Goal: Information Seeking & Learning: Learn about a topic

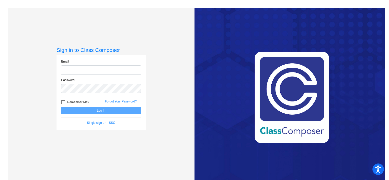
type input "[EMAIL_ADDRESS][DOMAIN_NAME]"
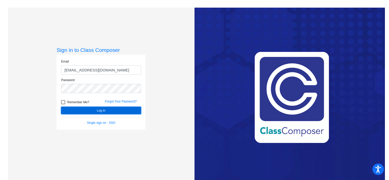
click at [95, 110] on button "Log In" at bounding box center [101, 110] width 80 height 7
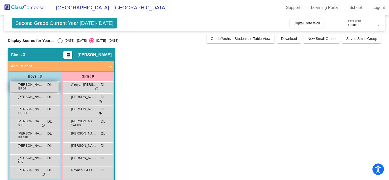
click at [30, 88] on div "[PERSON_NAME] IEP OT DL lock do_not_disturb_alt" at bounding box center [34, 87] width 49 height 10
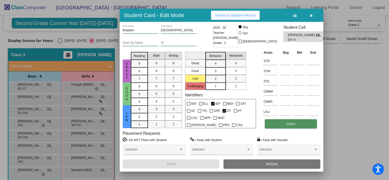
click at [291, 124] on span "Notes" at bounding box center [290, 124] width 9 height 4
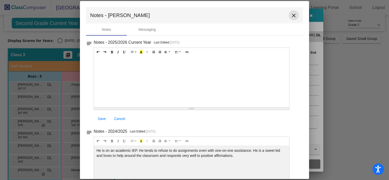
click at [291, 15] on mat-icon "close" at bounding box center [293, 15] width 6 height 6
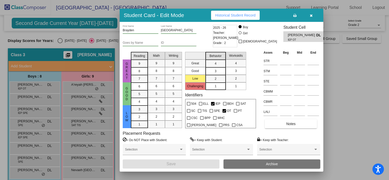
click at [310, 17] on icon "button" at bounding box center [311, 16] width 3 height 4
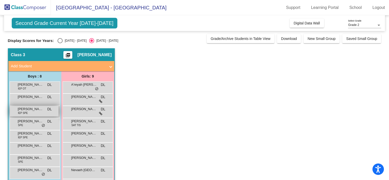
click at [30, 113] on div "[PERSON_NAME] IEP SPE DL lock do_not_disturb_alt" at bounding box center [34, 111] width 49 height 10
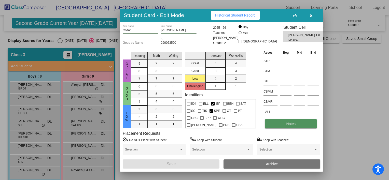
click at [290, 124] on span "Notes" at bounding box center [290, 124] width 9 height 4
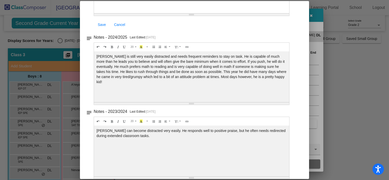
scroll to position [95, 0]
drag, startPoint x: 387, startPoint y: 55, endPoint x: 382, endPoint y: 32, distance: 23.9
click at [382, 32] on div at bounding box center [194, 90] width 389 height 180
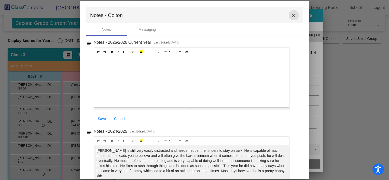
click at [290, 14] on mat-icon "close" at bounding box center [293, 15] width 6 height 6
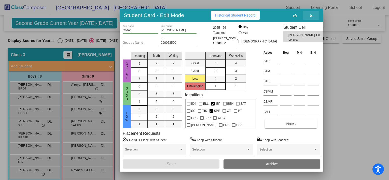
click at [309, 14] on button "button" at bounding box center [311, 15] width 16 height 9
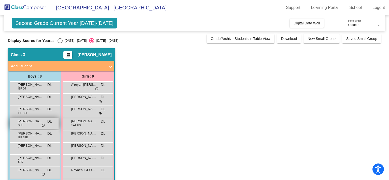
click at [29, 123] on span "[PERSON_NAME]" at bounding box center [30, 121] width 25 height 5
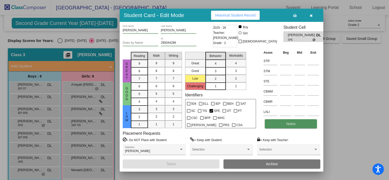
click at [292, 124] on span "Notes" at bounding box center [290, 124] width 9 height 4
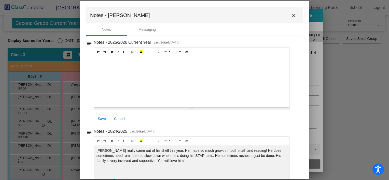
click at [290, 15] on mat-icon "close" at bounding box center [293, 15] width 6 height 6
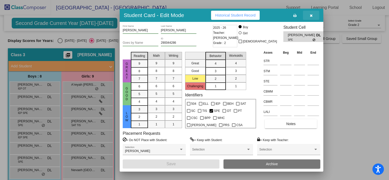
click at [310, 15] on icon "button" at bounding box center [311, 16] width 3 height 4
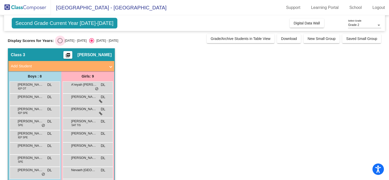
click at [57, 41] on div "Select an option" at bounding box center [59, 40] width 5 height 5
click at [60, 43] on input "[DATE] - [DATE]" at bounding box center [60, 43] width 0 height 0
radio input "true"
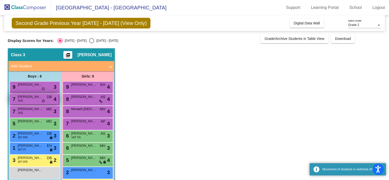
click at [32, 99] on div "7 [PERSON_NAME] SPE DB lock do_not_disturb_alt 4" at bounding box center [34, 99] width 49 height 10
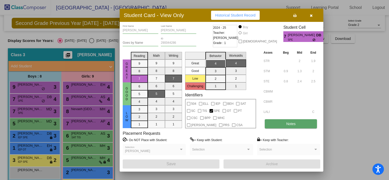
click at [287, 123] on span "Notes" at bounding box center [290, 124] width 9 height 4
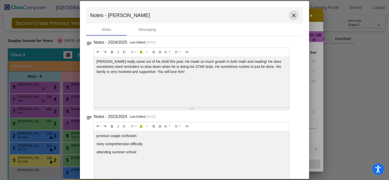
click at [292, 15] on mat-icon "close" at bounding box center [293, 15] width 6 height 6
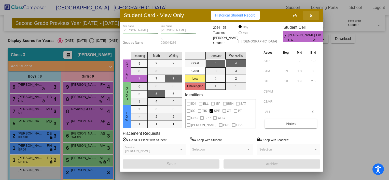
click at [312, 14] on button "button" at bounding box center [311, 15] width 16 height 9
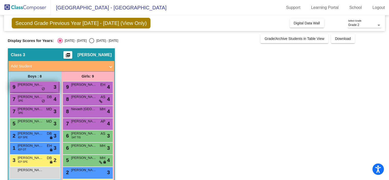
click at [34, 86] on span "[PERSON_NAME]" at bounding box center [30, 84] width 25 height 5
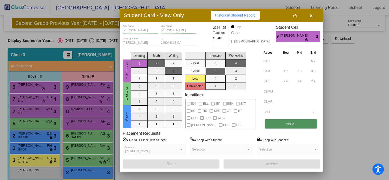
click at [295, 125] on span "Notes" at bounding box center [290, 124] width 9 height 4
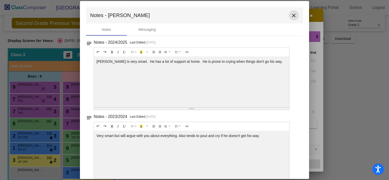
click at [291, 15] on mat-icon "close" at bounding box center [293, 15] width 6 height 6
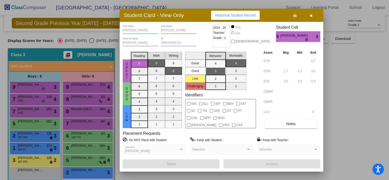
click at [36, 124] on div at bounding box center [194, 90] width 389 height 180
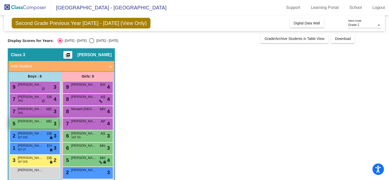
click at [30, 124] on div "5 [PERSON_NAME] [PERSON_NAME] MD lock do_not_disturb_alt 3" at bounding box center [34, 123] width 49 height 10
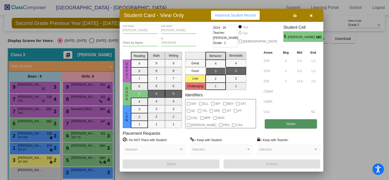
click at [293, 126] on button "Notes" at bounding box center [291, 123] width 52 height 9
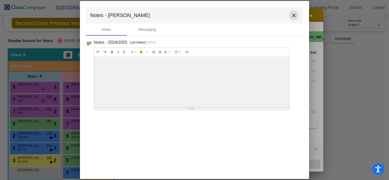
click at [294, 15] on mat-icon "close" at bounding box center [293, 15] width 6 height 6
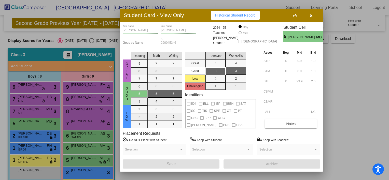
click at [37, 113] on div at bounding box center [194, 90] width 389 height 180
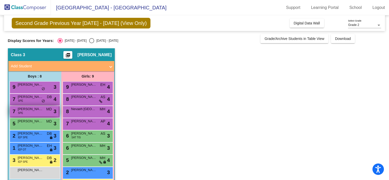
click at [35, 112] on div "7 [PERSON_NAME] SPE MD lock do_not_disturb_alt 3" at bounding box center [34, 111] width 49 height 10
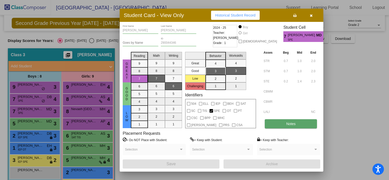
click at [302, 123] on button "Notes" at bounding box center [291, 123] width 52 height 9
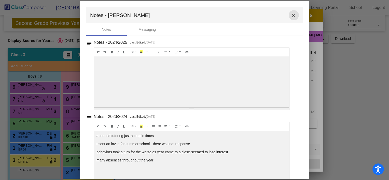
click at [291, 18] on mat-icon "close" at bounding box center [293, 15] width 6 height 6
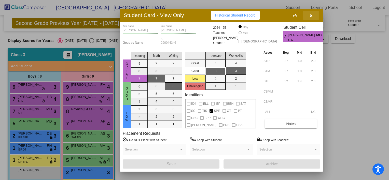
click at [313, 14] on button "button" at bounding box center [311, 15] width 16 height 9
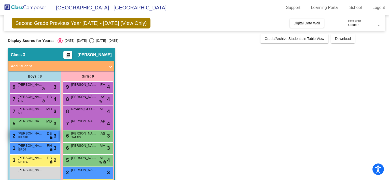
click at [32, 133] on span "[PERSON_NAME]" at bounding box center [30, 133] width 25 height 5
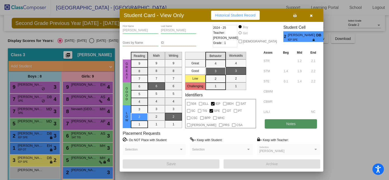
click at [294, 125] on span "Notes" at bounding box center [290, 124] width 9 height 4
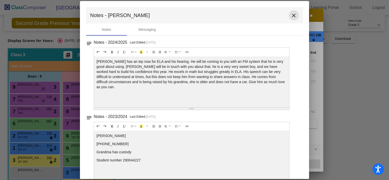
click at [291, 14] on mat-icon "close" at bounding box center [293, 15] width 6 height 6
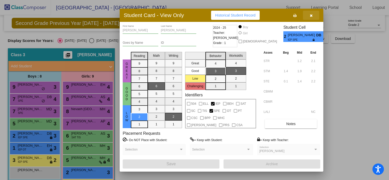
click at [312, 15] on icon "button" at bounding box center [311, 16] width 3 height 4
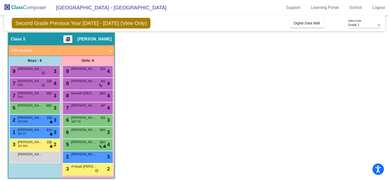
scroll to position [19, 0]
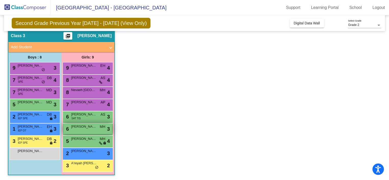
click at [84, 131] on div "6 [PERSON_NAME] lock do_not_disturb_alt 3" at bounding box center [87, 129] width 49 height 10
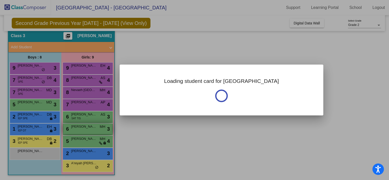
click at [84, 131] on div at bounding box center [194, 90] width 389 height 180
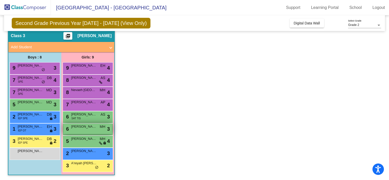
click at [84, 127] on span "[PERSON_NAME]" at bounding box center [83, 126] width 25 height 5
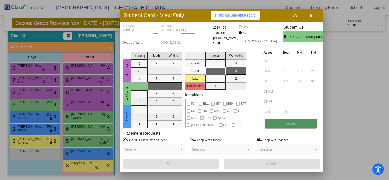
click at [294, 120] on button "Notes" at bounding box center [291, 123] width 52 height 9
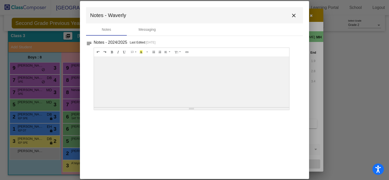
click at [196, 61] on div at bounding box center [191, 81] width 195 height 51
click at [295, 15] on mat-icon "close" at bounding box center [293, 15] width 6 height 6
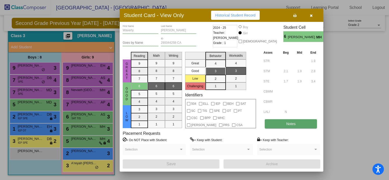
click at [291, 124] on span "Notes" at bounding box center [290, 124] width 9 height 4
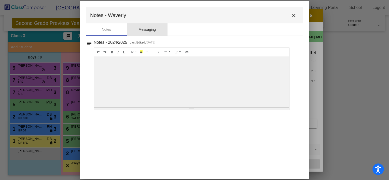
click at [148, 25] on div "Messaging" at bounding box center [147, 29] width 41 height 12
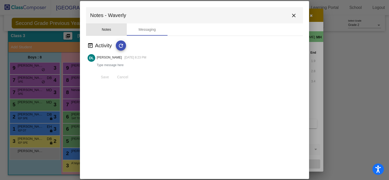
click at [103, 29] on div "Notes" at bounding box center [106, 29] width 9 height 5
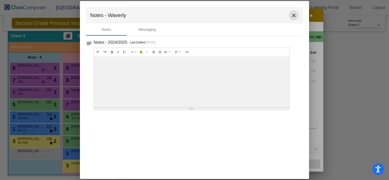
click at [294, 15] on mat-icon "close" at bounding box center [293, 15] width 6 height 6
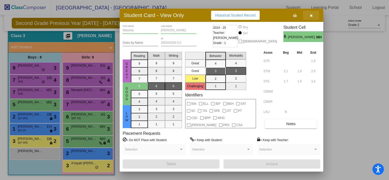
click at [311, 14] on icon "button" at bounding box center [311, 16] width 3 height 4
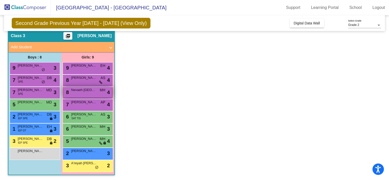
click at [82, 91] on span "Nevaeh [GEOGRAPHIC_DATA]" at bounding box center [83, 89] width 25 height 5
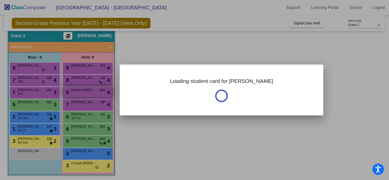
click at [82, 91] on div at bounding box center [194, 90] width 389 height 180
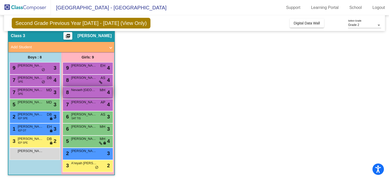
click at [82, 91] on span "Nevaeh [GEOGRAPHIC_DATA]" at bounding box center [83, 89] width 25 height 5
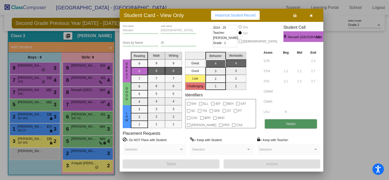
click at [278, 121] on button "Notes" at bounding box center [291, 123] width 52 height 9
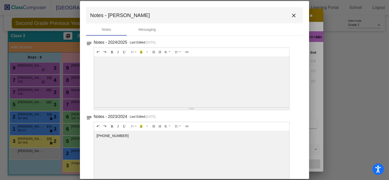
click at [172, 107] on div "[PHONE_NUMBER]" at bounding box center [191, 81] width 195 height 51
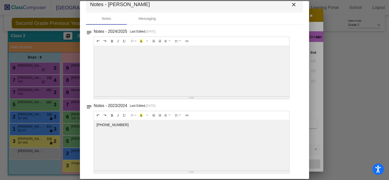
scroll to position [0, 0]
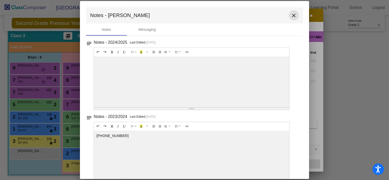
click at [290, 14] on mat-icon "close" at bounding box center [293, 15] width 6 height 6
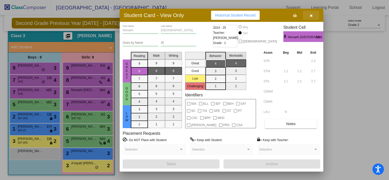
click at [307, 16] on button "button" at bounding box center [311, 15] width 16 height 9
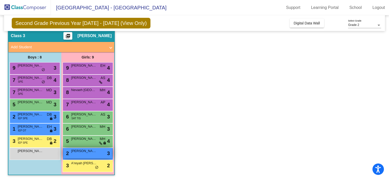
click at [87, 154] on div "2 [PERSON_NAME] lock do_not_disturb_alt 3" at bounding box center [87, 153] width 49 height 10
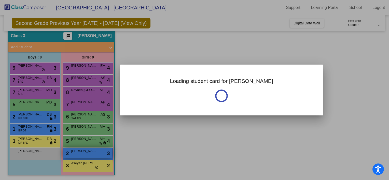
click at [87, 154] on div at bounding box center [194, 90] width 389 height 180
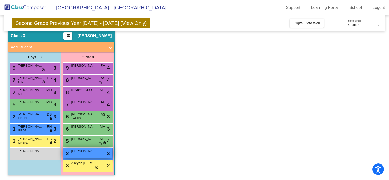
click at [87, 154] on div "2 [PERSON_NAME] lock do_not_disturb_alt 3" at bounding box center [87, 153] width 49 height 10
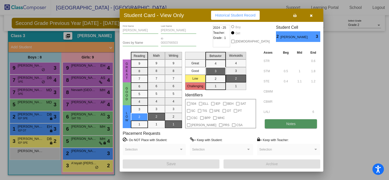
click at [287, 124] on span "Notes" at bounding box center [290, 124] width 9 height 4
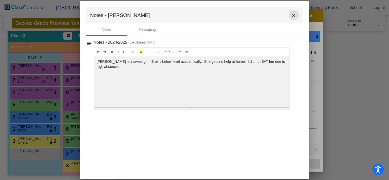
click at [293, 13] on mat-icon "close" at bounding box center [293, 15] width 6 height 6
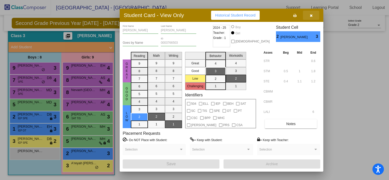
click at [310, 14] on icon "button" at bounding box center [311, 16] width 3 height 4
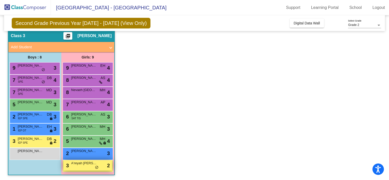
click at [81, 165] on span "A'reyah [PERSON_NAME]" at bounding box center [83, 163] width 25 height 5
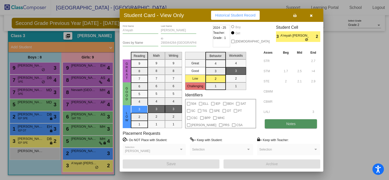
click at [275, 126] on button "Notes" at bounding box center [291, 123] width 52 height 9
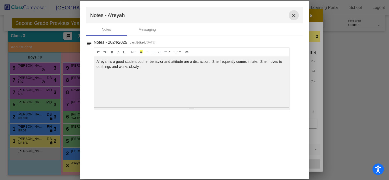
click at [294, 14] on mat-icon "close" at bounding box center [293, 15] width 6 height 6
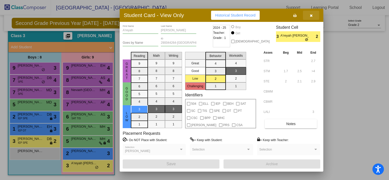
click at [310, 16] on icon "button" at bounding box center [311, 16] width 3 height 4
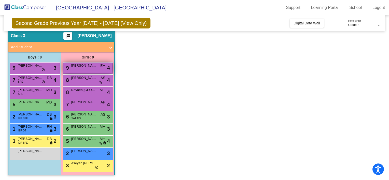
click at [86, 64] on span "[PERSON_NAME]" at bounding box center [83, 65] width 25 height 5
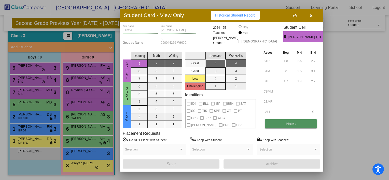
click at [277, 122] on button "Notes" at bounding box center [291, 123] width 52 height 9
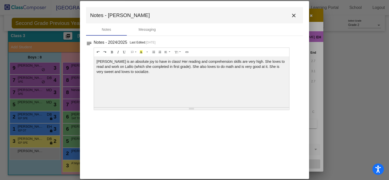
click at [292, 15] on mat-icon "close" at bounding box center [293, 15] width 6 height 6
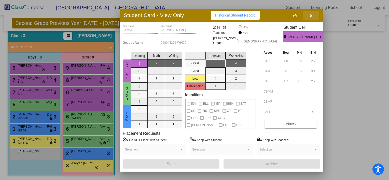
click at [310, 16] on icon "button" at bounding box center [311, 16] width 3 height 4
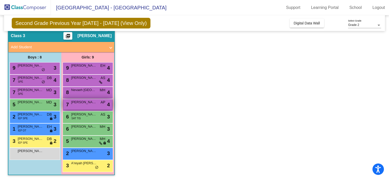
click at [81, 104] on span "[PERSON_NAME]" at bounding box center [83, 102] width 25 height 5
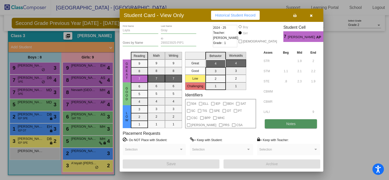
click at [280, 121] on button "Notes" at bounding box center [291, 123] width 52 height 9
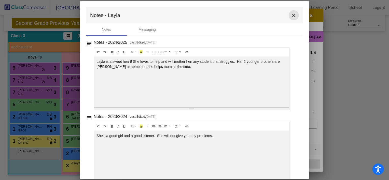
click at [290, 16] on mat-icon "close" at bounding box center [293, 15] width 6 height 6
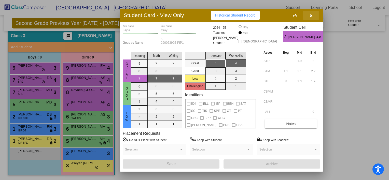
click at [310, 16] on icon "button" at bounding box center [311, 16] width 3 height 4
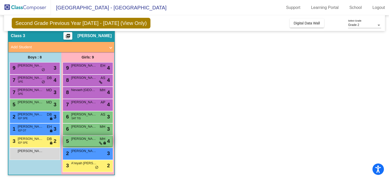
click at [78, 137] on span "[PERSON_NAME]" at bounding box center [83, 138] width 25 height 5
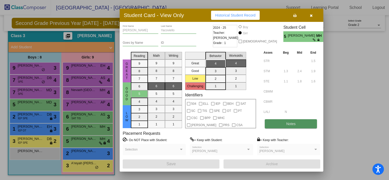
click at [276, 122] on button "Notes" at bounding box center [291, 123] width 52 height 9
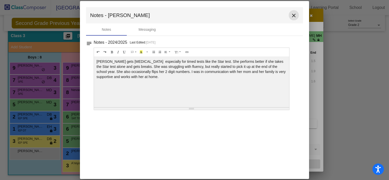
click at [293, 16] on mat-icon "close" at bounding box center [293, 15] width 6 height 6
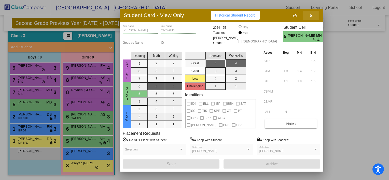
click at [311, 15] on icon "button" at bounding box center [311, 16] width 3 height 4
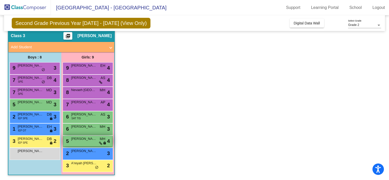
click at [91, 143] on div "5 [PERSON_NAME] MH lock do_not_disturb_alt 4" at bounding box center [87, 141] width 49 height 10
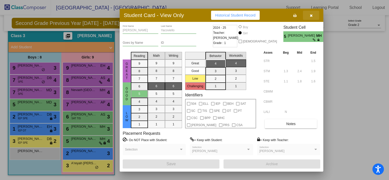
click at [310, 16] on icon "button" at bounding box center [311, 16] width 3 height 4
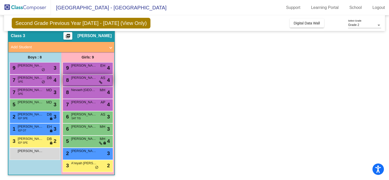
click at [86, 80] on span "[PERSON_NAME]" at bounding box center [83, 77] width 25 height 5
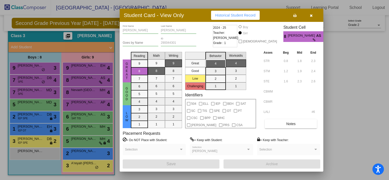
click at [314, 149] on div at bounding box center [315, 149] width 3 height 1
click at [311, 16] on icon "button" at bounding box center [311, 16] width 3 height 4
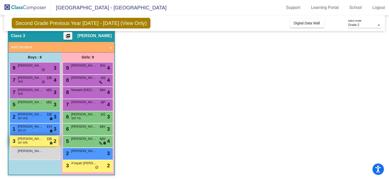
click at [34, 141] on span "[PERSON_NAME]" at bounding box center [30, 138] width 25 height 5
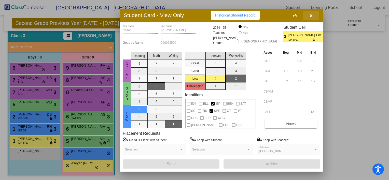
click at [311, 15] on icon "button" at bounding box center [311, 16] width 3 height 4
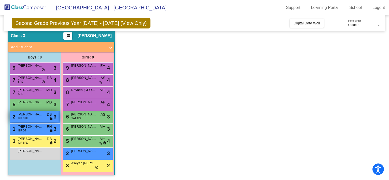
click at [41, 115] on span "[PERSON_NAME]" at bounding box center [30, 114] width 25 height 5
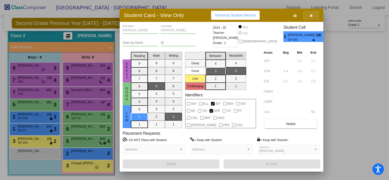
click at [310, 14] on icon "button" at bounding box center [311, 16] width 3 height 4
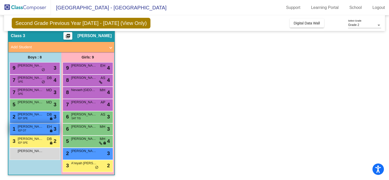
click at [34, 128] on span "[PERSON_NAME]" at bounding box center [30, 126] width 25 height 5
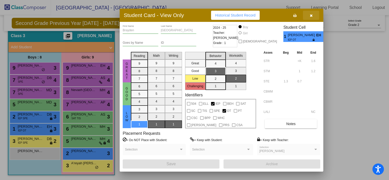
click at [310, 16] on icon "button" at bounding box center [311, 16] width 3 height 4
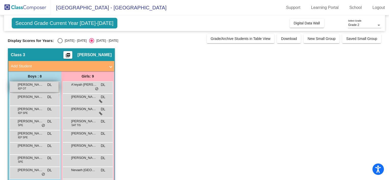
click at [39, 88] on div "[PERSON_NAME] IEP OT DL lock do_not_disturb_alt" at bounding box center [34, 87] width 49 height 10
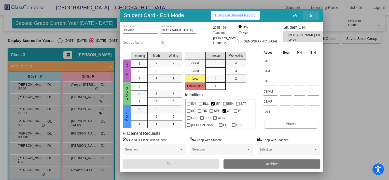
click at [310, 16] on icon "button" at bounding box center [311, 16] width 3 height 4
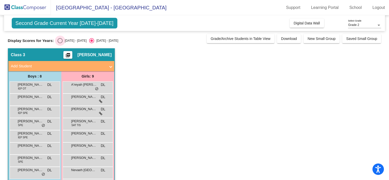
click at [57, 43] on div "Select an option" at bounding box center [59, 40] width 5 height 5
click at [60, 43] on input "[DATE] - [DATE]" at bounding box center [60, 43] width 0 height 0
radio input "true"
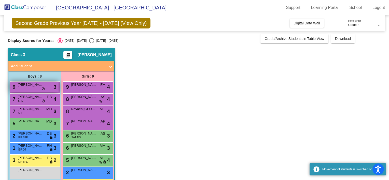
click at [28, 87] on span "[PERSON_NAME]" at bounding box center [30, 84] width 25 height 5
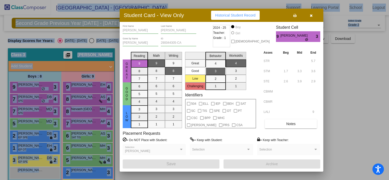
drag, startPoint x: 62, startPoint y: 4, endPoint x: 57, endPoint y: -7, distance: 11.9
click at [57, 0] on html "Accessibility Screen-Reader Guide, Feedback, and Issue Reporting | New window W…" at bounding box center [194, 90] width 389 height 180
click at [284, 11] on div "Student Card - View Only Historical Student Record" at bounding box center [221, 15] width 203 height 13
click at [310, 14] on icon "button" at bounding box center [311, 16] width 3 height 4
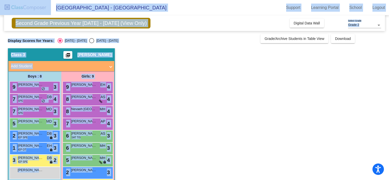
click at [202, 59] on app-classroom "Class 3 picture_as_pdf Dina Lyon Add Student First Name Last Name Student Id (R…" at bounding box center [194, 123] width 373 height 151
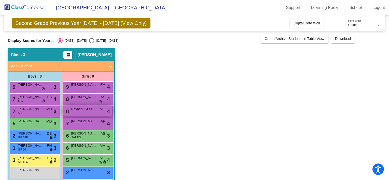
click at [91, 111] on span "Nevaeh [GEOGRAPHIC_DATA]" at bounding box center [83, 109] width 25 height 5
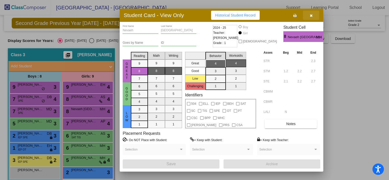
click at [311, 14] on icon "button" at bounding box center [311, 16] width 3 height 4
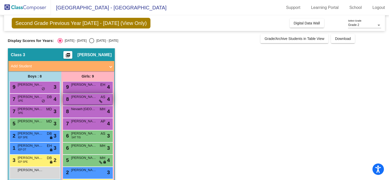
click at [85, 99] on span "[PERSON_NAME]" at bounding box center [83, 96] width 25 height 5
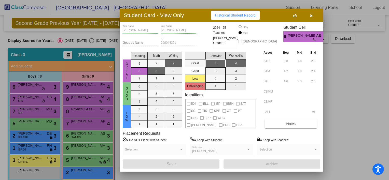
click at [310, 14] on icon "button" at bounding box center [311, 16] width 3 height 4
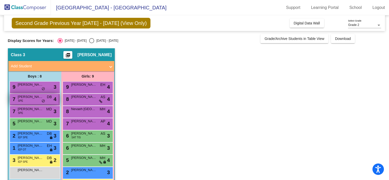
click at [24, 99] on span "[PERSON_NAME]" at bounding box center [30, 96] width 25 height 5
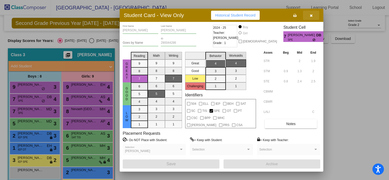
click at [312, 14] on icon "button" at bounding box center [311, 16] width 3 height 4
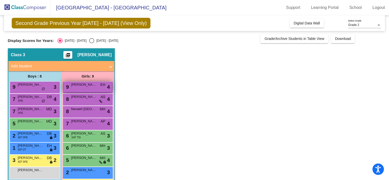
click at [86, 86] on span "[PERSON_NAME]" at bounding box center [83, 84] width 25 height 5
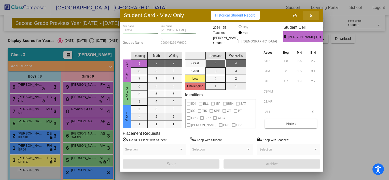
click at [311, 14] on icon "button" at bounding box center [311, 16] width 3 height 4
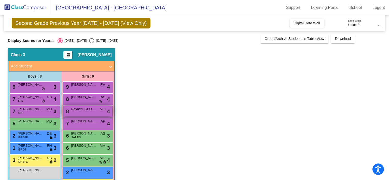
click at [85, 111] on span "Nevaeh [GEOGRAPHIC_DATA]" at bounding box center [83, 109] width 25 height 5
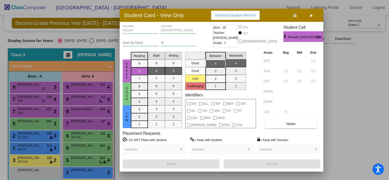
click at [311, 16] on icon "button" at bounding box center [311, 16] width 3 height 4
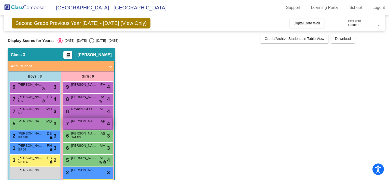
click at [80, 121] on span "[PERSON_NAME]" at bounding box center [83, 121] width 25 height 5
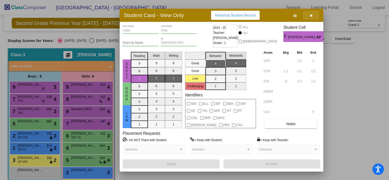
click at [313, 14] on button "button" at bounding box center [311, 15] width 16 height 9
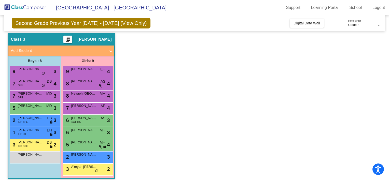
scroll to position [19, 0]
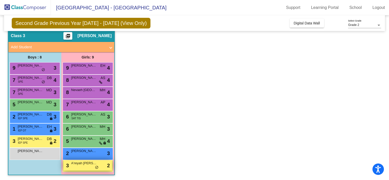
click at [83, 164] on span "A'reyah [PERSON_NAME]" at bounding box center [83, 163] width 25 height 5
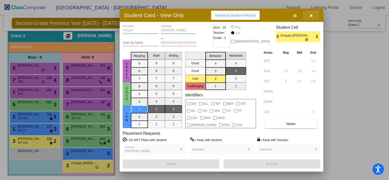
click at [310, 14] on icon "button" at bounding box center [311, 16] width 3 height 4
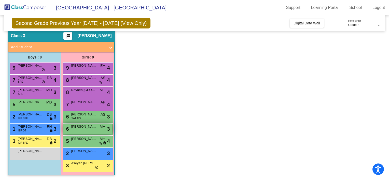
click at [82, 128] on span "[PERSON_NAME]" at bounding box center [83, 126] width 25 height 5
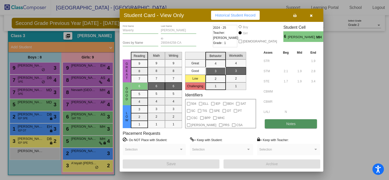
click at [289, 123] on span "Notes" at bounding box center [290, 124] width 9 height 4
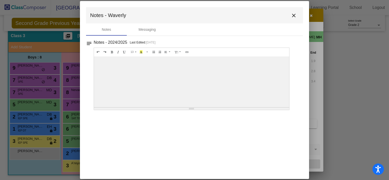
drag, startPoint x: 191, startPoint y: 108, endPoint x: 190, endPoint y: 71, distance: 37.1
click at [190, 71] on div "13 8 9 10 11 12 14 18 24 36 Background Color Transparent Select #ffff00 Text Co…" at bounding box center [192, 79] width 196 height 63
click at [294, 16] on mat-icon "close" at bounding box center [293, 15] width 6 height 6
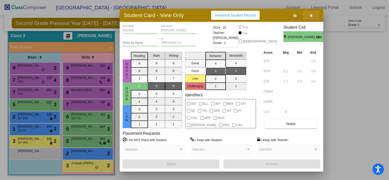
click at [311, 15] on icon "button" at bounding box center [311, 16] width 3 height 4
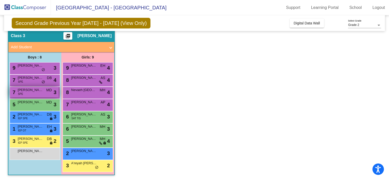
click at [37, 95] on div "7 [PERSON_NAME] SPE MD lock do_not_disturb_alt 3" at bounding box center [34, 92] width 49 height 10
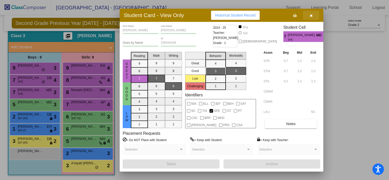
click at [311, 14] on icon "button" at bounding box center [311, 16] width 3 height 4
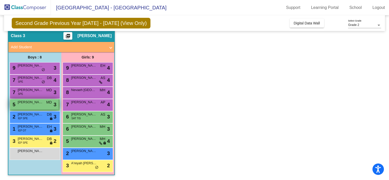
click at [30, 106] on div "5 [PERSON_NAME] [PERSON_NAME] MD lock do_not_disturb_alt 3" at bounding box center [34, 104] width 49 height 10
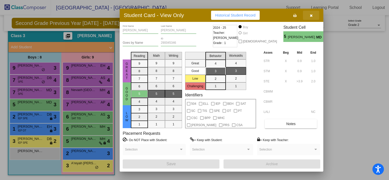
click at [310, 15] on icon "button" at bounding box center [311, 16] width 3 height 4
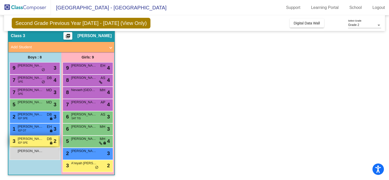
click at [33, 140] on span "[PERSON_NAME]" at bounding box center [30, 138] width 25 height 5
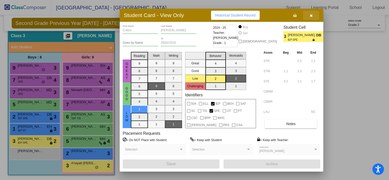
click at [310, 16] on icon "button" at bounding box center [311, 16] width 3 height 4
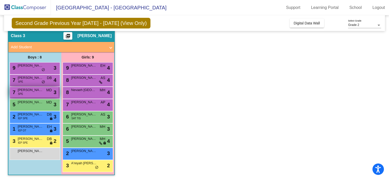
click at [30, 93] on div "7 [PERSON_NAME] SPE MD lock do_not_disturb_alt 3" at bounding box center [34, 92] width 49 height 10
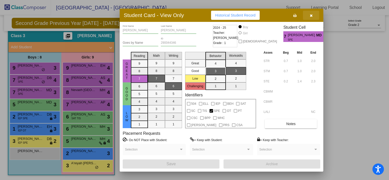
click at [311, 16] on icon "button" at bounding box center [311, 16] width 3 height 4
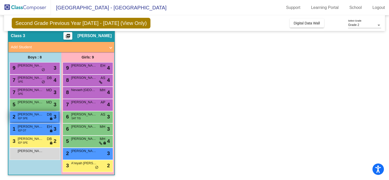
click at [34, 118] on div "2 Gaige Thomas IEP SPE DB lock do_not_disturb_alt 3" at bounding box center [34, 116] width 49 height 10
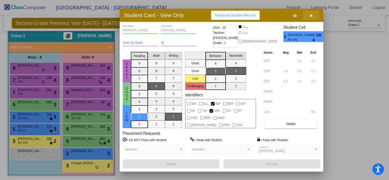
click at [311, 15] on icon "button" at bounding box center [311, 16] width 3 height 4
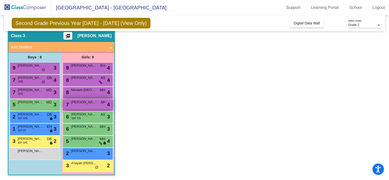
click at [86, 106] on div "7 Layla Gray AP lock do_not_disturb_alt 4" at bounding box center [87, 104] width 49 height 10
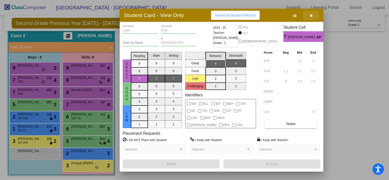
click at [312, 15] on button "button" at bounding box center [311, 15] width 16 height 9
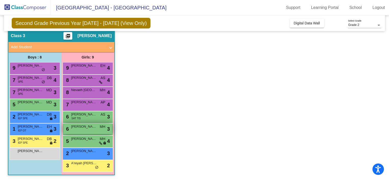
click at [82, 129] on div "6 [PERSON_NAME] lock do_not_disturb_alt 3" at bounding box center [87, 129] width 49 height 10
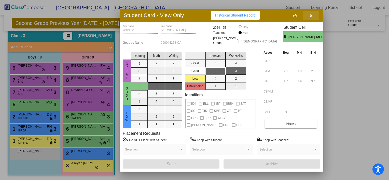
click at [310, 15] on icon "button" at bounding box center [311, 16] width 3 height 4
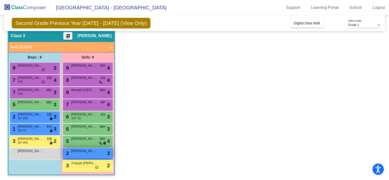
click at [86, 152] on span "[PERSON_NAME]" at bounding box center [83, 151] width 25 height 5
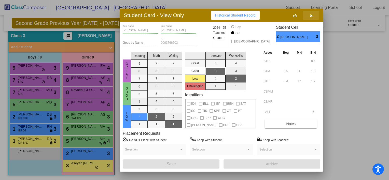
click at [310, 16] on icon "button" at bounding box center [311, 16] width 3 height 4
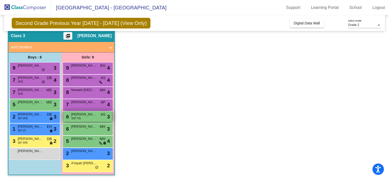
click at [86, 115] on span "[PERSON_NAME]" at bounding box center [83, 114] width 25 height 5
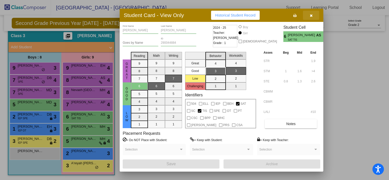
click at [310, 16] on icon "button" at bounding box center [311, 16] width 3 height 4
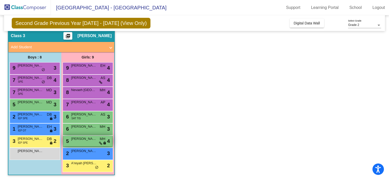
click at [84, 140] on span "[PERSON_NAME]" at bounding box center [83, 138] width 25 height 5
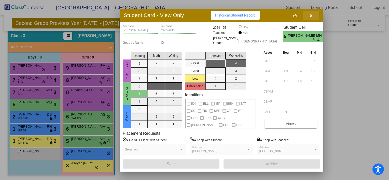
click at [311, 14] on icon "button" at bounding box center [311, 16] width 3 height 4
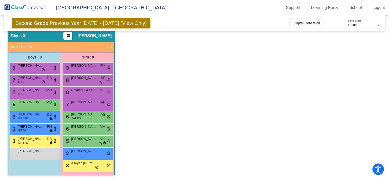
click at [83, 159] on div "2 [PERSON_NAME] lock do_not_disturb_alt 3" at bounding box center [88, 154] width 50 height 12
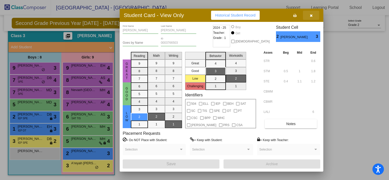
click at [312, 15] on button "button" at bounding box center [311, 15] width 16 height 9
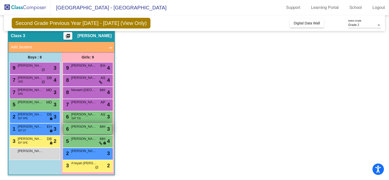
click at [85, 128] on span "[PERSON_NAME]" at bounding box center [83, 126] width 25 height 5
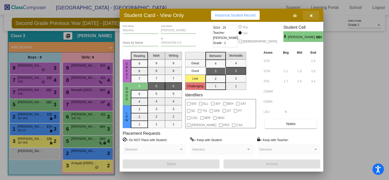
click at [311, 16] on icon "button" at bounding box center [311, 16] width 3 height 4
